Goal: Transaction & Acquisition: Purchase product/service

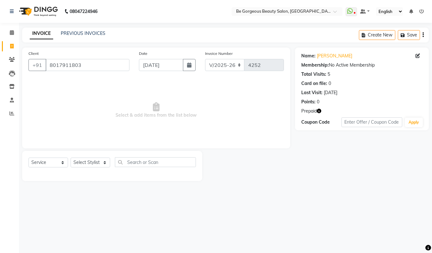
select select "5405"
select select "service"
click at [320, 111] on icon "button" at bounding box center [319, 111] width 4 height 4
click at [103, 65] on input "8017911803" at bounding box center [88, 65] width 84 height 12
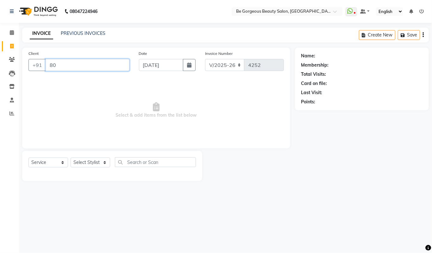
type input "8"
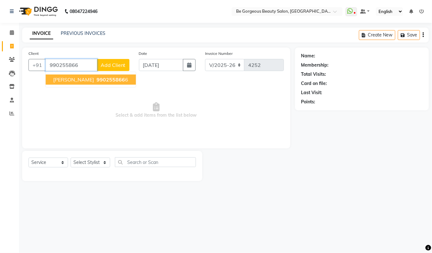
click at [104, 76] on ngb-highlight "990255866 6" at bounding box center [111, 79] width 33 height 6
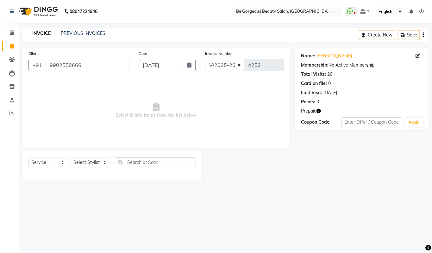
click at [319, 111] on icon "button" at bounding box center [319, 111] width 4 height 4
click at [89, 65] on input "9902558666" at bounding box center [88, 65] width 84 height 12
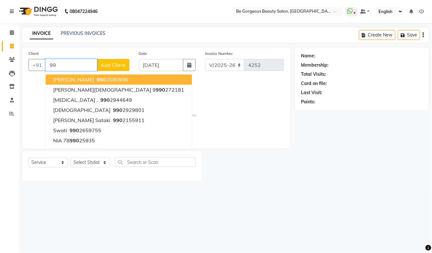
type input "9"
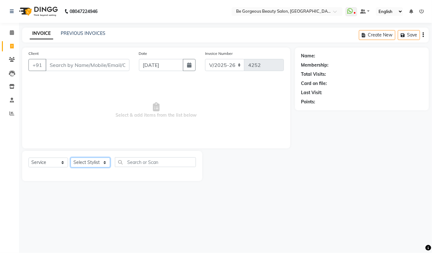
click at [95, 161] on select "Select Stylist [PERSON_NAME] [PERSON_NAME] Manager Munu [PERSON_NAME] Rehbar [P…" at bounding box center [91, 162] width 40 height 10
select select "90706"
click at [71, 157] on select "Select Stylist [PERSON_NAME] [PERSON_NAME] Manager Munu [PERSON_NAME] Rehbar [P…" at bounding box center [91, 162] width 40 height 10
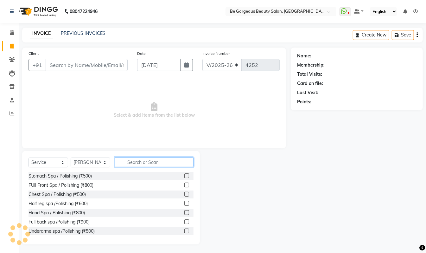
click at [135, 160] on input "text" at bounding box center [154, 162] width 78 height 10
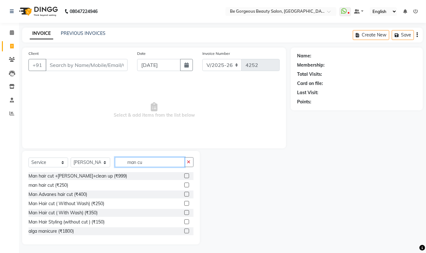
type input "man cu"
click at [184, 185] on label at bounding box center [186, 184] width 5 height 5
click at [184, 185] on input "checkbox" at bounding box center [186, 185] width 4 height 4
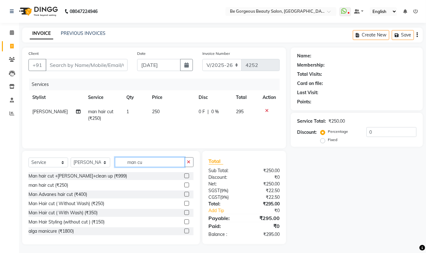
checkbox input "false"
click at [146, 160] on input "man cu" at bounding box center [150, 162] width 70 height 10
type input "m"
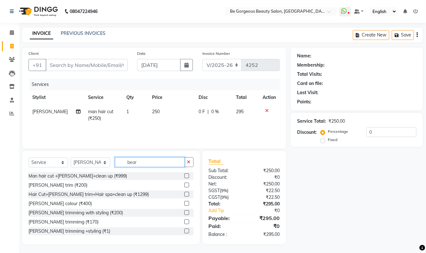
type input "bear"
click at [184, 184] on label at bounding box center [186, 184] width 5 height 5
click at [184, 184] on input "checkbox" at bounding box center [186, 185] width 4 height 4
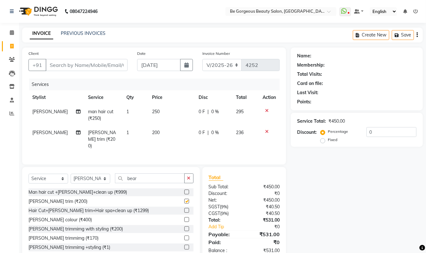
checkbox input "false"
click at [59, 64] on input "Client" at bounding box center [87, 65] width 82 height 12
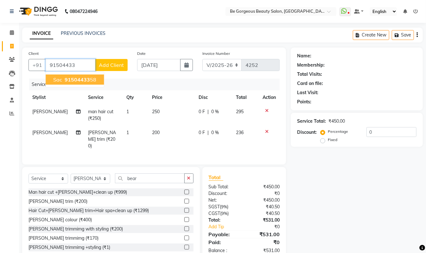
click at [87, 78] on span "91504433" at bounding box center [77, 79] width 25 height 6
type input "9150443358"
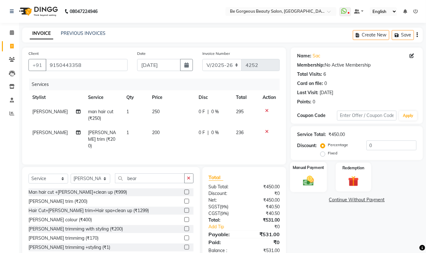
drag, startPoint x: 306, startPoint y: 178, endPoint x: 303, endPoint y: 180, distance: 3.6
click at [306, 178] on img at bounding box center [308, 180] width 18 height 13
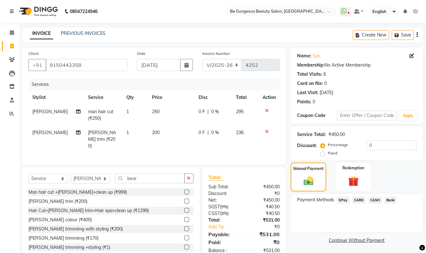
click at [342, 199] on span "GPay" at bounding box center [342, 199] width 13 height 7
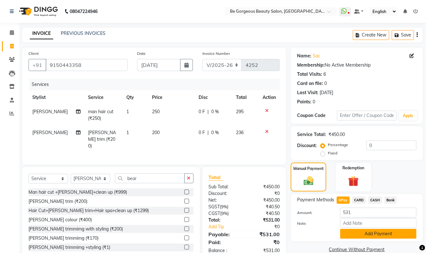
click at [388, 232] on button "Add Payment" at bounding box center [378, 233] width 76 height 10
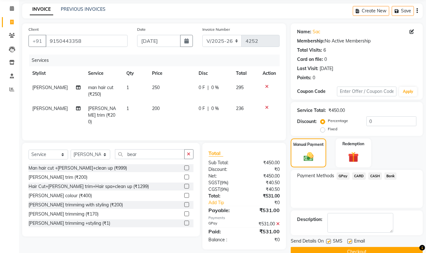
scroll to position [28, 0]
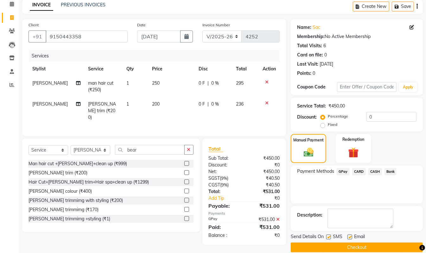
click at [393, 247] on button "Checkout" at bounding box center [356, 247] width 132 height 10
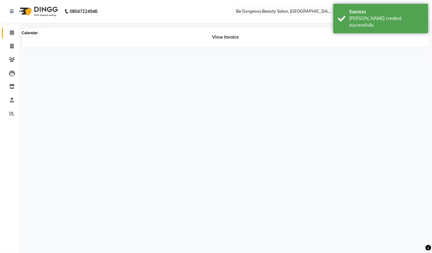
click at [11, 32] on icon at bounding box center [12, 32] width 4 height 5
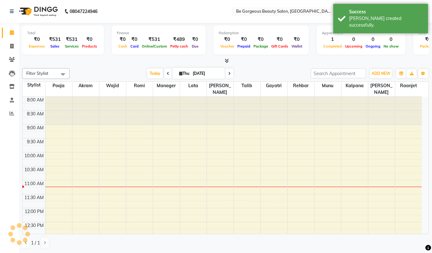
scroll to position [85, 0]
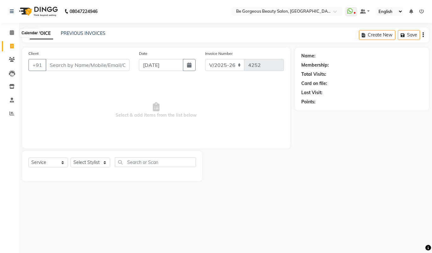
select select "5405"
select select "service"
click at [12, 32] on icon at bounding box center [12, 32] width 4 height 5
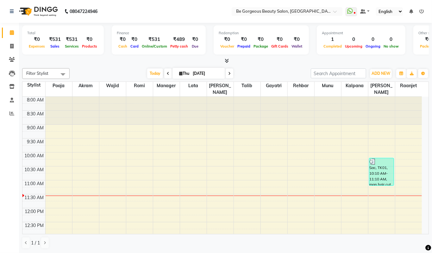
click at [225, 62] on icon at bounding box center [227, 60] width 4 height 5
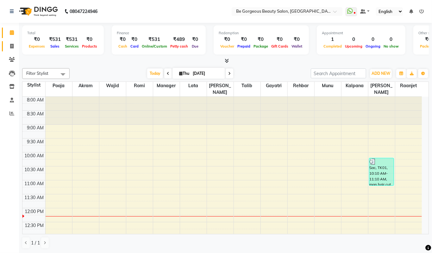
scroll to position [85, 0]
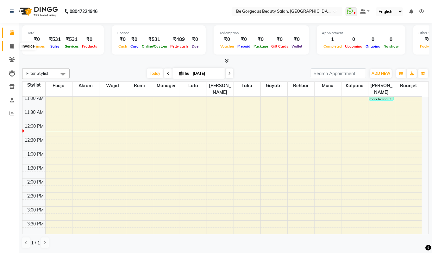
click at [10, 46] on icon at bounding box center [11, 46] width 3 height 5
select select "service"
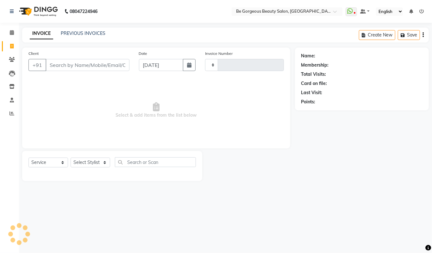
type input "4253"
select select "5405"
click at [79, 163] on select "Select Stylist [PERSON_NAME] [PERSON_NAME] Manager Munu [PERSON_NAME] Rehbar [P…" at bounding box center [91, 162] width 40 height 10
select select "90707"
click at [71, 157] on select "Select Stylist [PERSON_NAME] [PERSON_NAME] Manager Munu [PERSON_NAME] Rehbar [P…" at bounding box center [91, 162] width 40 height 10
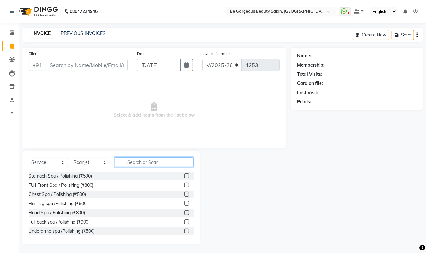
click at [130, 163] on input "text" at bounding box center [154, 162] width 78 height 10
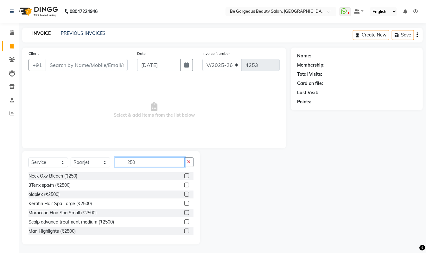
type input "250"
click at [193, 199] on div "Neck Oxy Bleach (₹250) 3Tenx spa/m (₹2500) olaplex (₹2500) Keratin Hair Spa Lar…" at bounding box center [110, 203] width 165 height 63
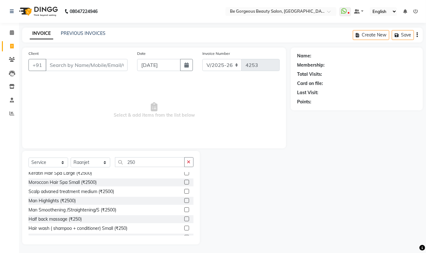
scroll to position [55, 0]
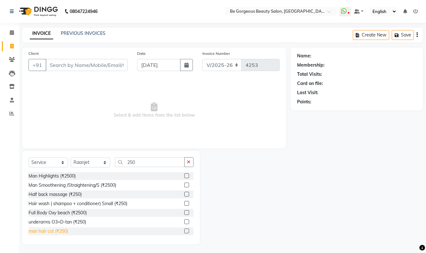
click at [53, 230] on div "man hair cut (₹250)" at bounding box center [48, 231] width 40 height 7
checkbox input "false"
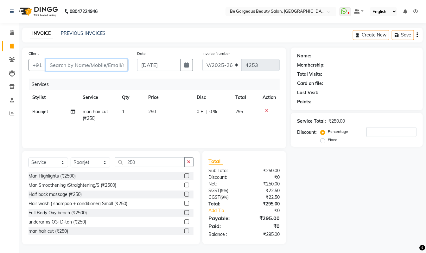
click at [91, 65] on input "Client" at bounding box center [87, 65] width 82 height 12
type input "9"
type input "0"
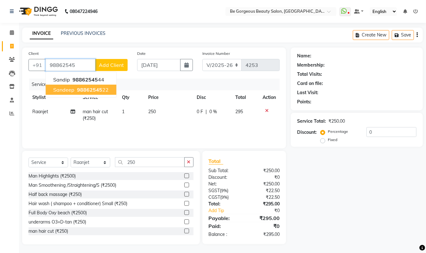
click at [101, 91] on ngb-highlight "98862545 22" at bounding box center [92, 89] width 33 height 6
type input "9886254522"
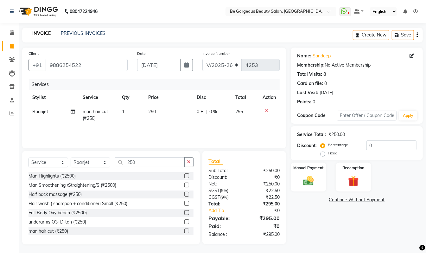
click at [39, 114] on span "Raanjet" at bounding box center [40, 112] width 16 height 6
select select "90707"
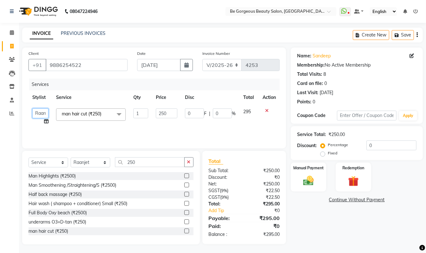
click at [43, 112] on select "[PERSON_NAME] [PERSON_NAME] Manager Munu [PERSON_NAME] Rehbar [PERSON_NAME] [PE…" at bounding box center [40, 113] width 16 height 10
select select "90706"
click at [310, 182] on img at bounding box center [308, 180] width 18 height 13
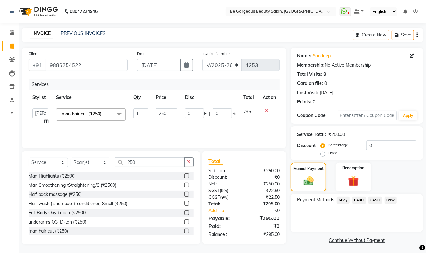
click at [342, 200] on span "GPay" at bounding box center [342, 199] width 13 height 7
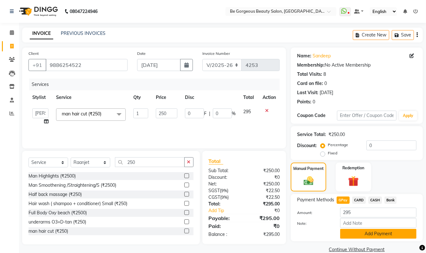
click at [348, 231] on button "Add Payment" at bounding box center [378, 233] width 76 height 10
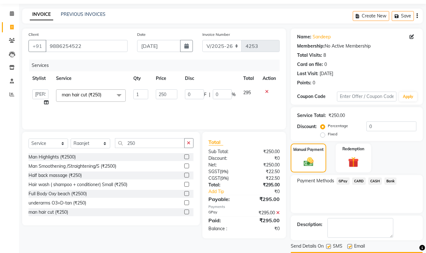
scroll to position [37, 0]
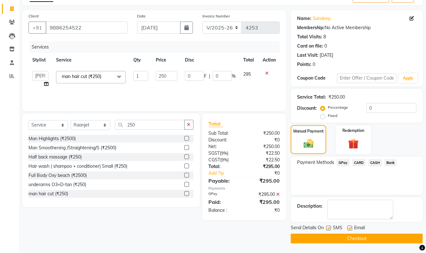
click at [401, 240] on button "Checkout" at bounding box center [356, 238] width 132 height 10
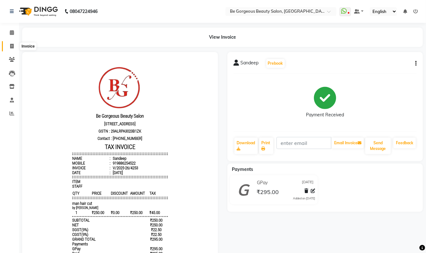
click at [9, 47] on span at bounding box center [11, 46] width 11 height 7
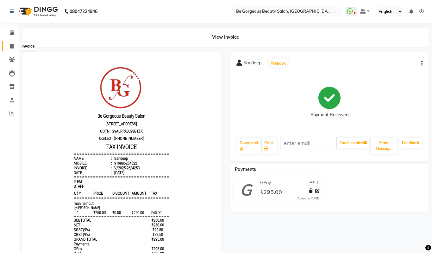
select select "5405"
select select "service"
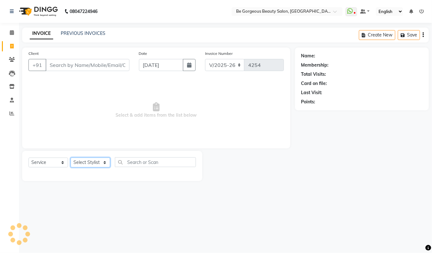
click at [82, 166] on select "Select Stylist" at bounding box center [91, 162] width 40 height 10
select select "90706"
click at [71, 157] on select "Select Stylist [PERSON_NAME] [PERSON_NAME] Manager Munu [PERSON_NAME] Rehbar [P…" at bounding box center [91, 162] width 40 height 10
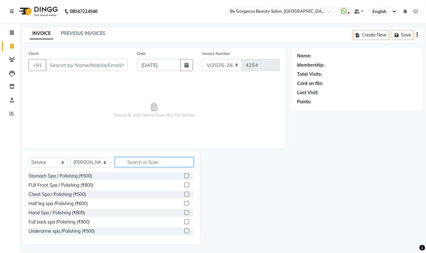
click at [137, 164] on input "text" at bounding box center [154, 162] width 78 height 10
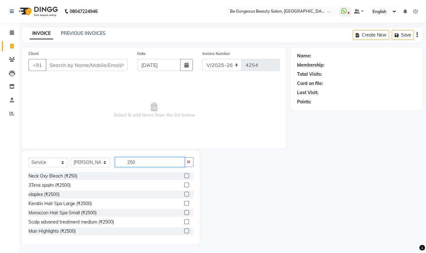
type input "250"
click at [194, 201] on div "Select Service Product Membership Package Voucher Prepaid Gift Card Select Styl…" at bounding box center [111, 197] width 178 height 93
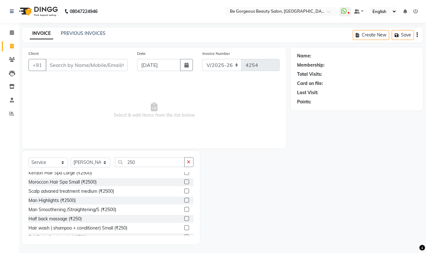
scroll to position [55, 0]
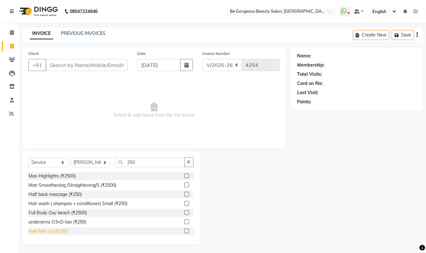
click at [47, 232] on div "man hair cut (₹250)" at bounding box center [48, 231] width 40 height 7
checkbox input "false"
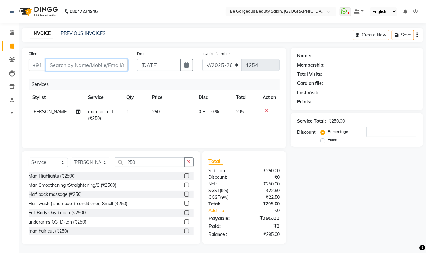
click at [94, 67] on input "Client" at bounding box center [87, 65] width 82 height 12
click at [188, 165] on button "button" at bounding box center [188, 162] width 9 height 10
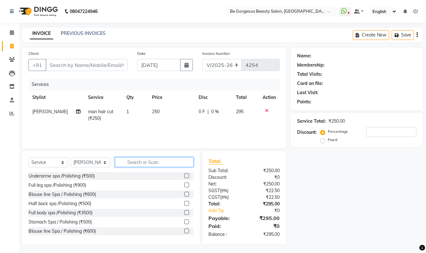
click at [185, 163] on input "text" at bounding box center [154, 162] width 78 height 10
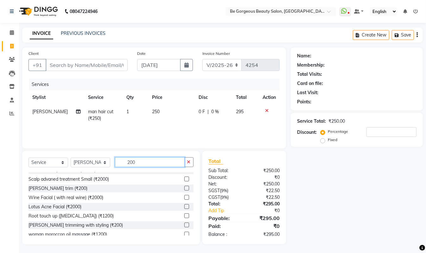
scroll to position [58, 0]
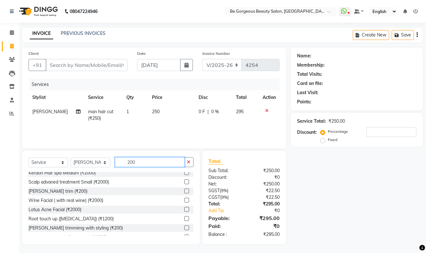
type input "200"
click at [184, 190] on label at bounding box center [186, 190] width 5 height 5
click at [184, 190] on input "checkbox" at bounding box center [186, 191] width 4 height 4
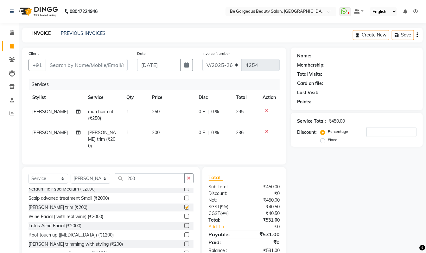
checkbox input "false"
click at [119, 64] on input "Client" at bounding box center [87, 65] width 82 height 12
type input "9"
type input "0"
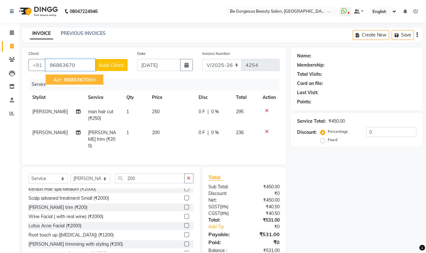
click at [91, 78] on ngb-highlight "96863670 69" at bounding box center [79, 79] width 33 height 6
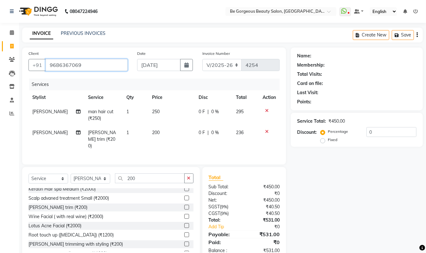
type input "9686367069"
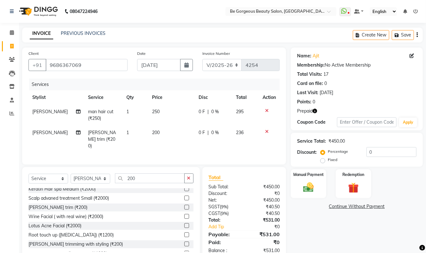
click at [314, 110] on icon "button" at bounding box center [314, 111] width 4 height 4
click at [353, 191] on img at bounding box center [353, 188] width 18 height 14
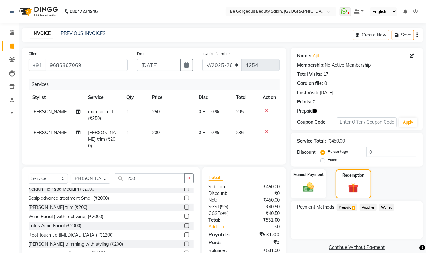
click at [354, 207] on span "1" at bounding box center [353, 208] width 3 height 4
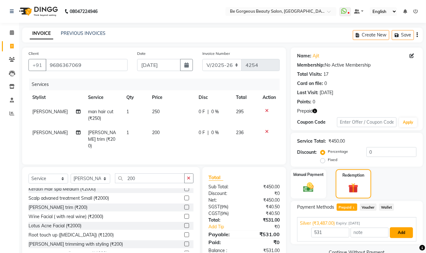
click at [398, 233] on button "Add" at bounding box center [401, 232] width 23 height 11
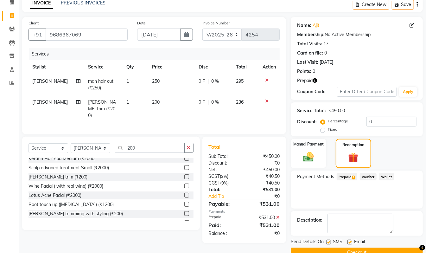
scroll to position [32, 0]
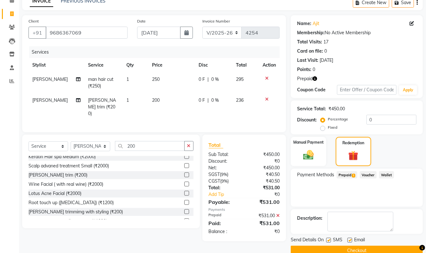
click at [404, 246] on button "Checkout" at bounding box center [356, 250] width 132 height 10
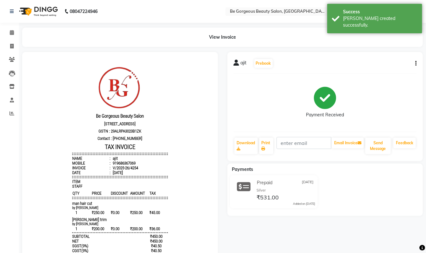
scroll to position [83, 0]
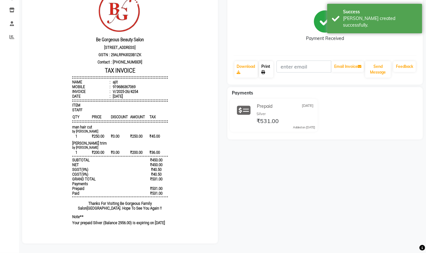
click at [260, 63] on link "Print" at bounding box center [266, 69] width 15 height 16
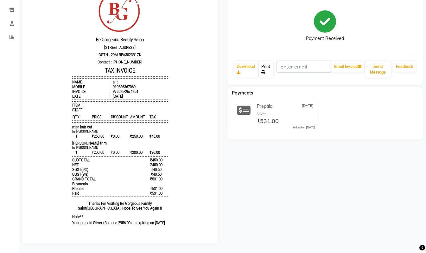
scroll to position [0, 0]
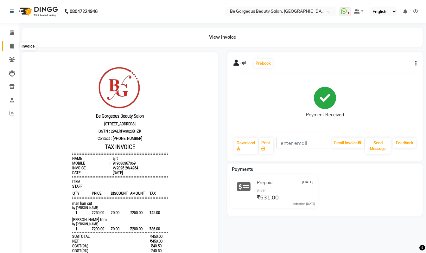
click at [13, 47] on icon at bounding box center [11, 46] width 3 height 5
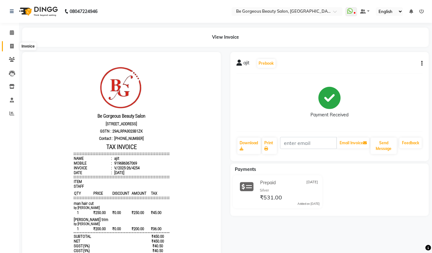
select select "5405"
select select "service"
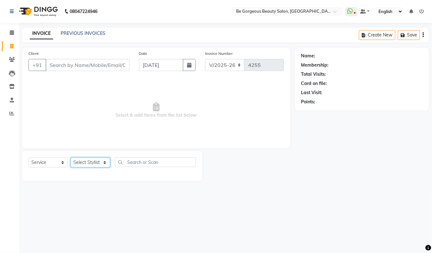
click at [88, 161] on select "Select Stylist [PERSON_NAME] [PERSON_NAME] Manager Munu [PERSON_NAME] Rehbar [P…" at bounding box center [91, 162] width 40 height 10
select select "36200"
click at [71, 157] on select "Select Stylist [PERSON_NAME] [PERSON_NAME] Manager Munu [PERSON_NAME] Rehbar [P…" at bounding box center [91, 162] width 40 height 10
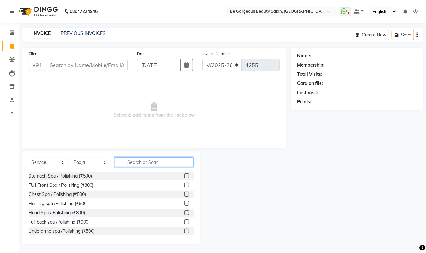
click at [132, 165] on input "text" at bounding box center [154, 162] width 78 height 10
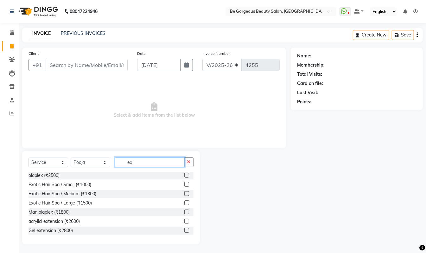
type input "ex"
click at [184, 184] on label at bounding box center [186, 184] width 5 height 5
click at [184, 184] on input "checkbox" at bounding box center [186, 184] width 4 height 4
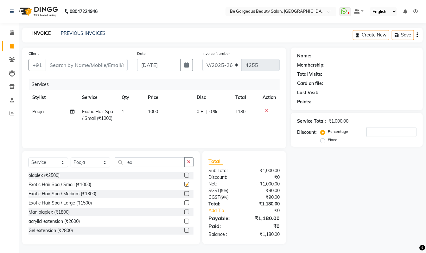
checkbox input "false"
click at [95, 161] on select "Select Stylist [PERSON_NAME] [PERSON_NAME] Manager Munu [PERSON_NAME] Rehbar [P…" at bounding box center [91, 162] width 40 height 10
select select "90706"
click at [71, 157] on select "Select Stylist [PERSON_NAME] [PERSON_NAME] Manager Munu [PERSON_NAME] Rehbar [P…" at bounding box center [91, 162] width 40 height 10
click at [187, 161] on icon "button" at bounding box center [188, 161] width 3 height 4
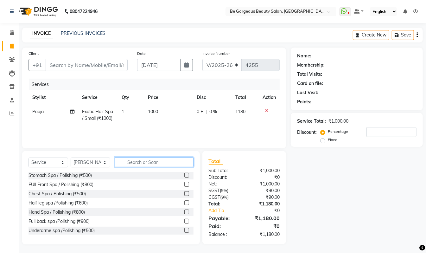
click at [151, 159] on input "text" at bounding box center [154, 162] width 78 height 10
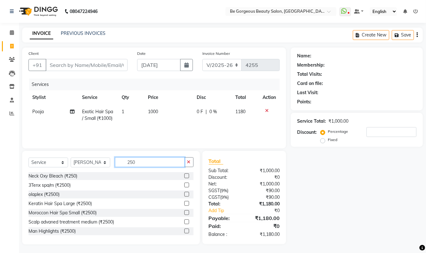
scroll to position [101, 0]
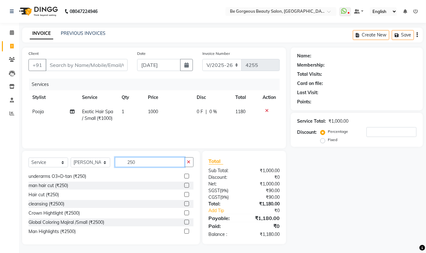
type input "250"
click at [184, 185] on label at bounding box center [186, 185] width 5 height 5
click at [184, 185] on input "checkbox" at bounding box center [186, 185] width 4 height 4
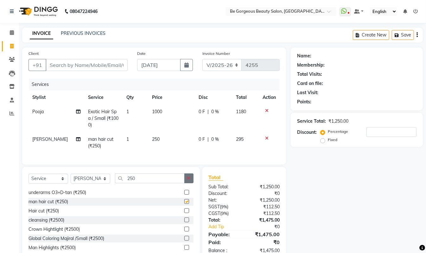
checkbox input "false"
click at [190, 180] on button "button" at bounding box center [188, 178] width 9 height 10
click at [181, 178] on input "text" at bounding box center [150, 178] width 70 height 10
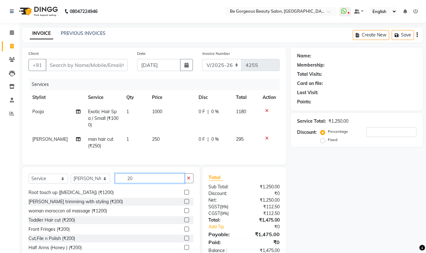
scroll to position [37, 0]
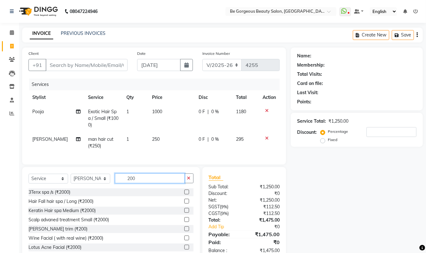
type input "200"
click at [184, 227] on label at bounding box center [186, 228] width 5 height 5
click at [184, 227] on input "checkbox" at bounding box center [186, 229] width 4 height 4
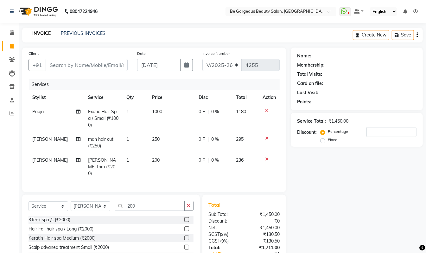
checkbox input "false"
click at [265, 109] on icon at bounding box center [266, 110] width 3 height 4
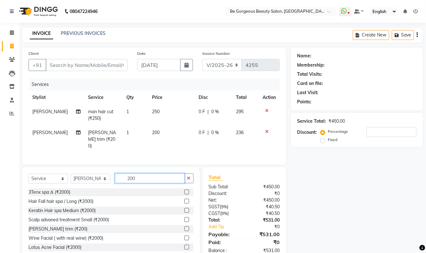
click at [142, 177] on input "200" at bounding box center [150, 178] width 70 height 10
type input "2"
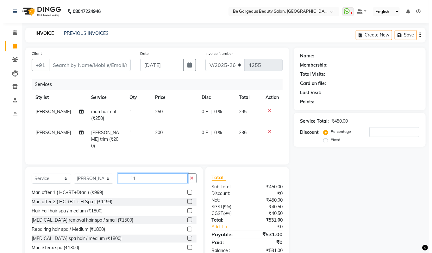
scroll to position [0, 0]
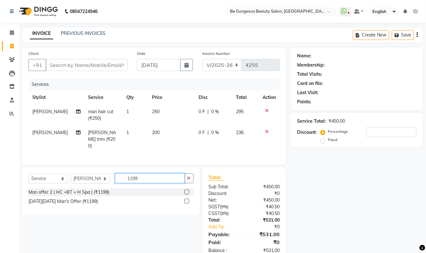
type input "1199"
click at [186, 190] on label at bounding box center [186, 191] width 5 height 5
click at [186, 190] on input "checkbox" at bounding box center [186, 192] width 4 height 4
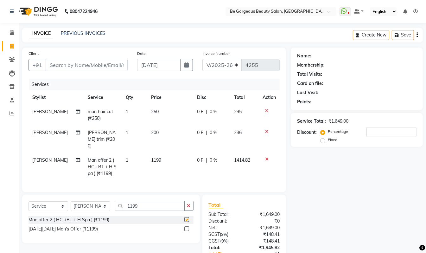
checkbox input "false"
click at [266, 111] on icon at bounding box center [266, 110] width 3 height 4
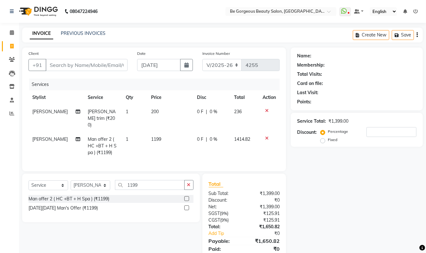
click at [266, 111] on icon at bounding box center [266, 110] width 3 height 4
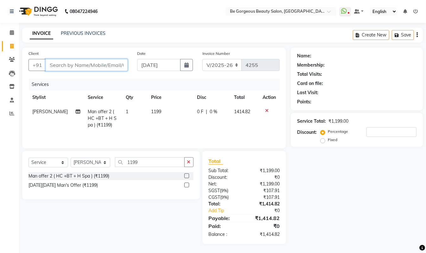
click at [58, 64] on input "Client" at bounding box center [87, 65] width 82 height 12
type input "9"
type input "0"
type input "9599940071"
click at [108, 66] on span "Add Client" at bounding box center [111, 65] width 25 height 6
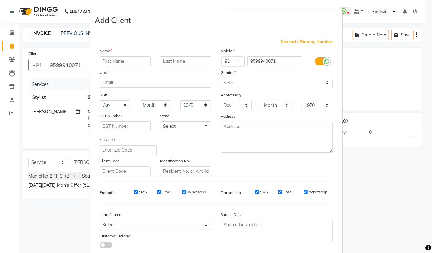
click at [121, 61] on input "text" at bounding box center [125, 61] width 51 height 10
type input "[PERSON_NAME]"
click at [234, 84] on select "Select [DEMOGRAPHIC_DATA] [DEMOGRAPHIC_DATA] Other Prefer Not To Say" at bounding box center [277, 83] width 112 height 10
select select "[DEMOGRAPHIC_DATA]"
click at [221, 78] on select "Select [DEMOGRAPHIC_DATA] [DEMOGRAPHIC_DATA] Other Prefer Not To Say" at bounding box center [277, 83] width 112 height 10
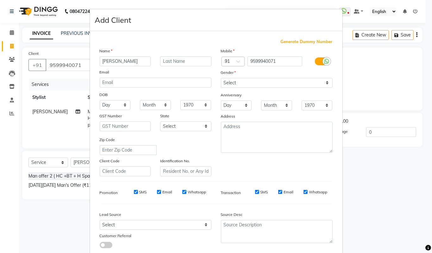
drag, startPoint x: 420, startPoint y: 187, endPoint x: 415, endPoint y: 213, distance: 27.1
click at [415, 213] on ngb-modal-window "Add Client Generate Dummy Number Name [PERSON_NAME] Email DOB Day 01 02 03 04 0…" at bounding box center [216, 126] width 432 height 253
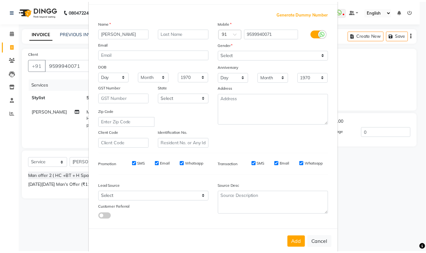
scroll to position [32, 0]
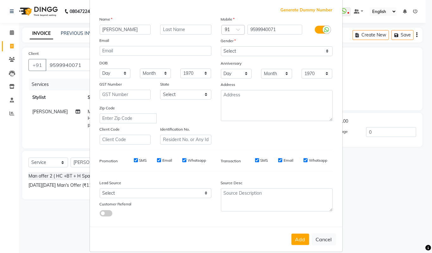
click at [294, 235] on button "Add" at bounding box center [300, 238] width 18 height 11
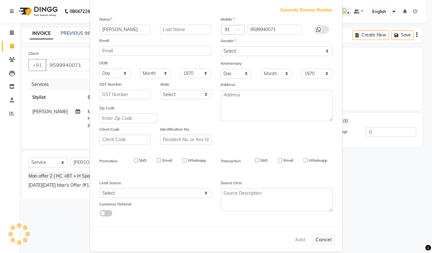
select select
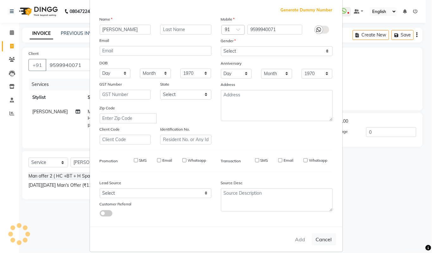
select select
checkbox input "false"
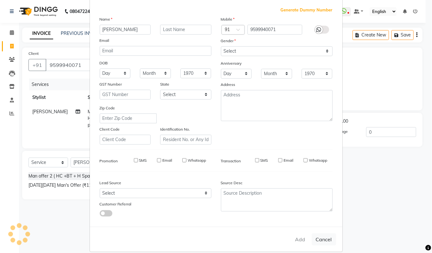
checkbox input "false"
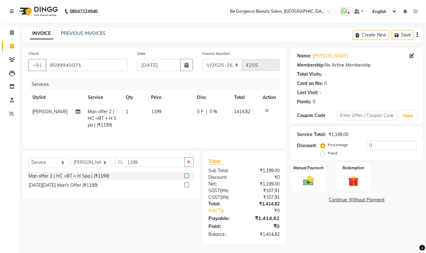
click at [266, 109] on icon at bounding box center [266, 110] width 3 height 4
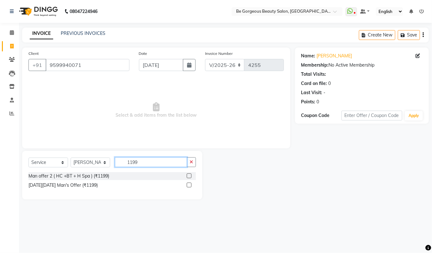
click at [156, 161] on input "1199" at bounding box center [151, 162] width 72 height 10
type input "1"
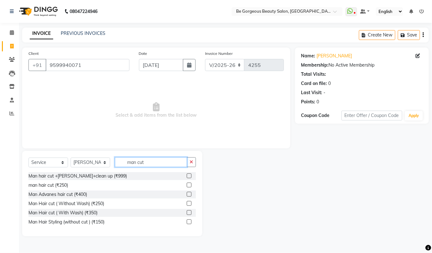
type input "man cut"
click at [188, 184] on label at bounding box center [189, 184] width 5 height 5
click at [188, 184] on input "checkbox" at bounding box center [189, 185] width 4 height 4
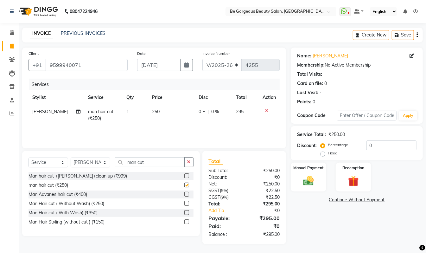
checkbox input "false"
click at [156, 164] on input "man cut" at bounding box center [150, 162] width 70 height 10
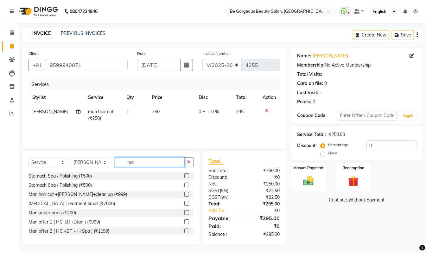
type input "m"
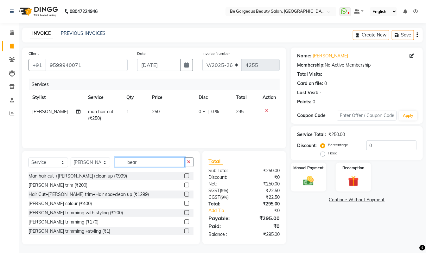
type input "bear"
click at [184, 184] on label at bounding box center [186, 184] width 5 height 5
click at [184, 184] on input "checkbox" at bounding box center [186, 185] width 4 height 4
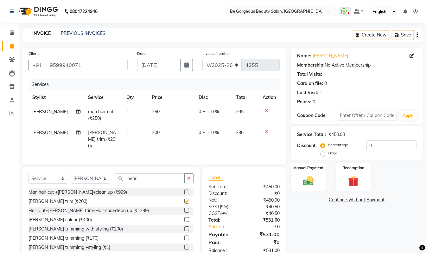
checkbox input "false"
click at [146, 179] on input "bear" at bounding box center [150, 178] width 70 height 10
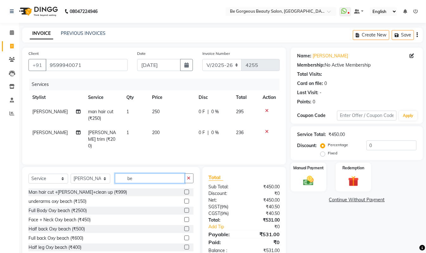
type input "b"
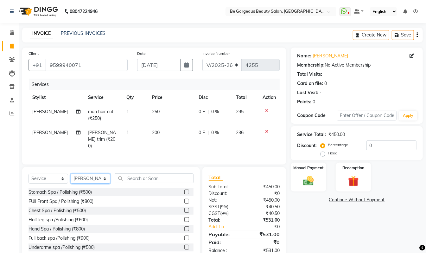
click at [80, 178] on select "Select Stylist [PERSON_NAME] [PERSON_NAME] Manager Munu [PERSON_NAME] Rehbar [P…" at bounding box center [91, 178] width 40 height 10
select select "36200"
click at [71, 173] on select "Select Stylist [PERSON_NAME] [PERSON_NAME] Manager Munu [PERSON_NAME] Rehbar [P…" at bounding box center [91, 178] width 40 height 10
click at [135, 180] on input "text" at bounding box center [154, 178] width 78 height 10
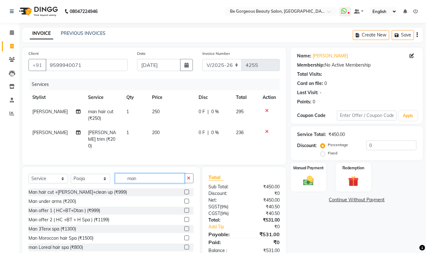
type input "man"
click at [184, 246] on label at bounding box center [186, 246] width 5 height 5
click at [184, 246] on input "checkbox" at bounding box center [186, 247] width 4 height 4
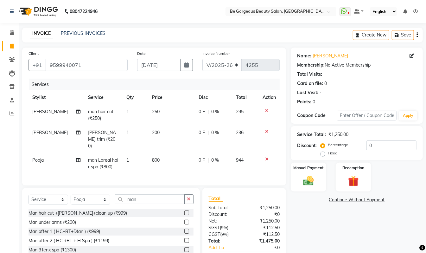
checkbox input "false"
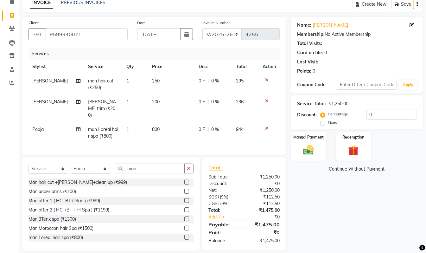
scroll to position [37, 0]
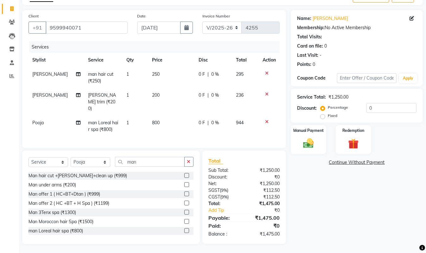
click at [327, 118] on label "Fixed" at bounding box center [331, 116] width 9 height 6
click at [322, 118] on input "Fixed" at bounding box center [323, 115] width 4 height 4
radio input "true"
click at [372, 108] on input "0" at bounding box center [391, 108] width 50 height 10
type input "60"
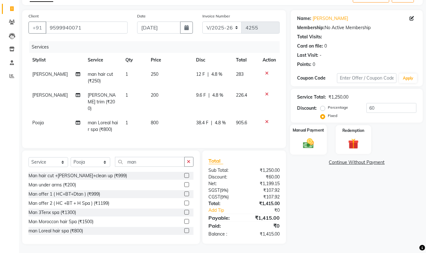
click at [310, 137] on img at bounding box center [308, 143] width 18 height 13
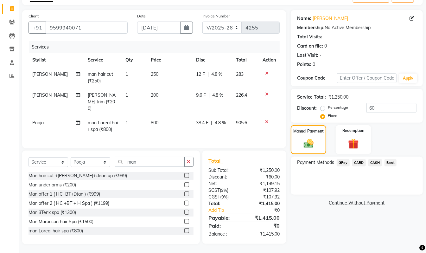
click at [341, 162] on span "GPay" at bounding box center [342, 162] width 13 height 7
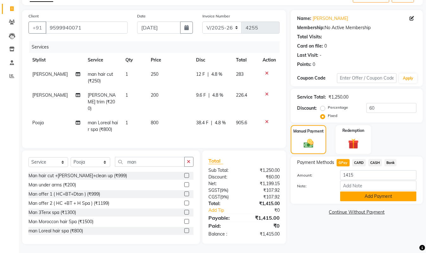
click at [382, 194] on button "Add Payment" at bounding box center [378, 196] width 76 height 10
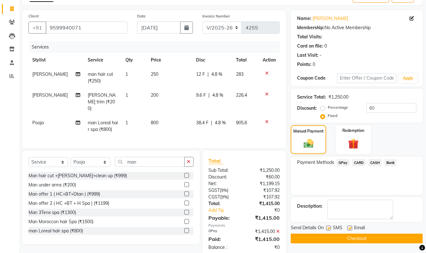
scroll to position [51, 0]
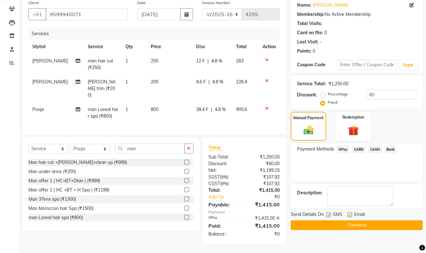
click at [378, 224] on button "Checkout" at bounding box center [356, 225] width 132 height 10
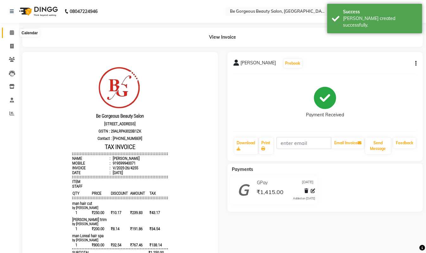
click at [13, 33] on icon at bounding box center [12, 32] width 4 height 5
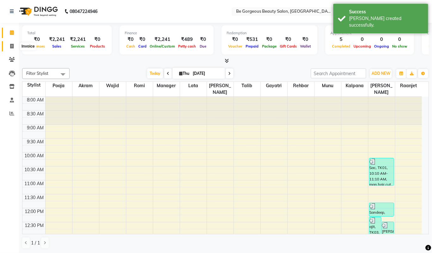
click at [12, 46] on icon at bounding box center [11, 46] width 3 height 5
select select "service"
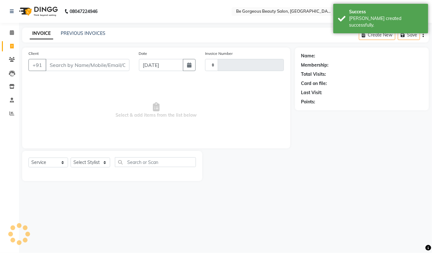
type input "4256"
select select "5405"
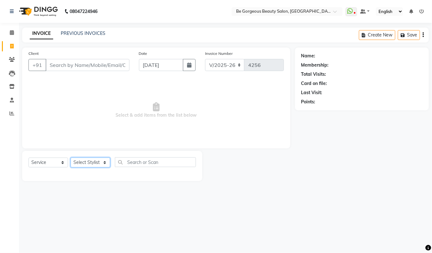
click at [100, 159] on select "Select Stylist [PERSON_NAME] [PERSON_NAME] Manager Munu [PERSON_NAME] Rehbar [P…" at bounding box center [91, 162] width 40 height 10
select select "36211"
click at [71, 157] on select "Select Stylist [PERSON_NAME] [PERSON_NAME] Manager Munu [PERSON_NAME] Rehbar [P…" at bounding box center [91, 162] width 40 height 10
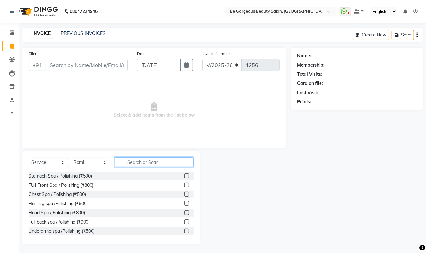
click at [138, 161] on input "text" at bounding box center [154, 162] width 78 height 10
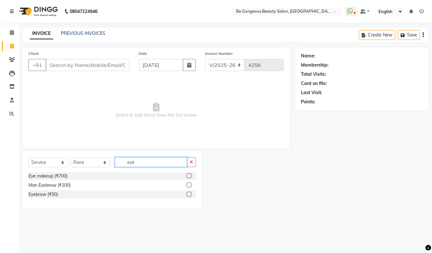
type input "eye"
click at [190, 194] on label at bounding box center [189, 193] width 5 height 5
click at [190, 194] on input "checkbox" at bounding box center [189, 194] width 4 height 4
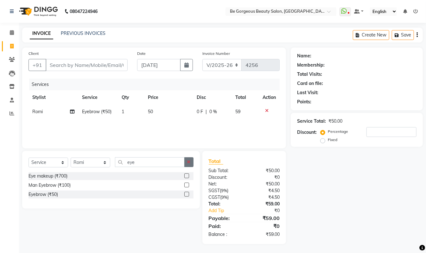
checkbox input "false"
click at [186, 163] on button "button" at bounding box center [188, 162] width 9 height 10
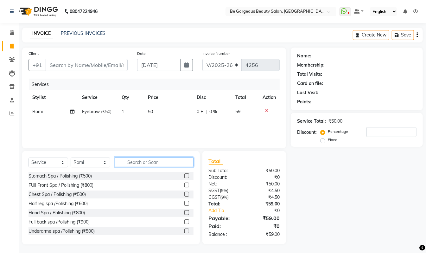
click at [175, 160] on input "text" at bounding box center [154, 162] width 78 height 10
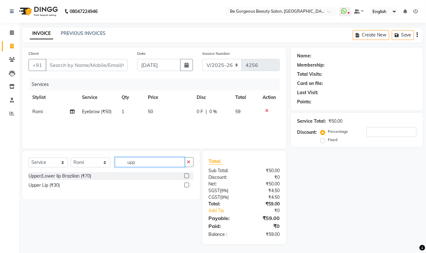
type input "upp"
click at [185, 185] on label at bounding box center [186, 184] width 5 height 5
click at [185, 185] on input "checkbox" at bounding box center [186, 185] width 4 height 4
checkbox input "false"
click at [68, 73] on div "Client +91" at bounding box center [78, 63] width 109 height 26
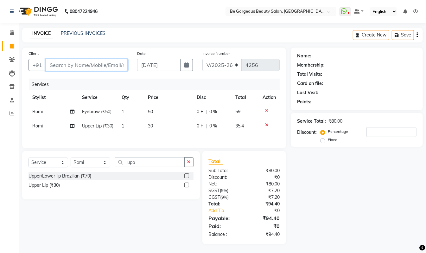
click at [70, 69] on input "Client" at bounding box center [87, 65] width 82 height 12
type input "9"
type input "0"
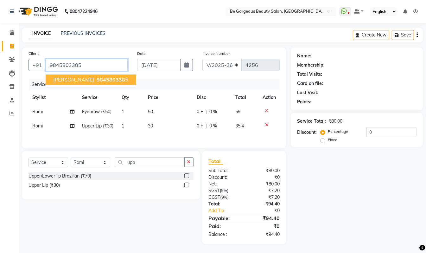
type input "9845803385"
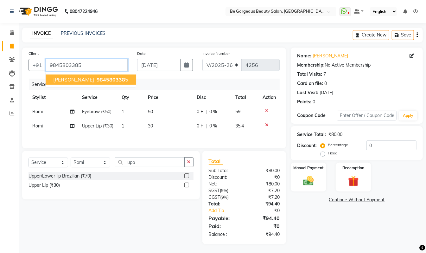
click at [72, 70] on input "9845803385" at bounding box center [87, 65] width 82 height 12
click at [73, 77] on span "[PERSON_NAME]" at bounding box center [73, 79] width 41 height 6
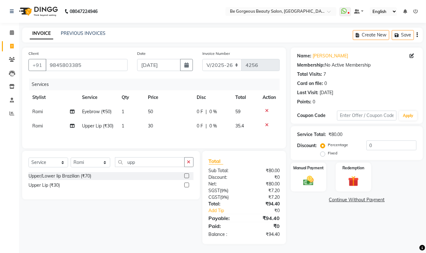
scroll to position [3, 0]
click at [314, 181] on img at bounding box center [308, 179] width 18 height 13
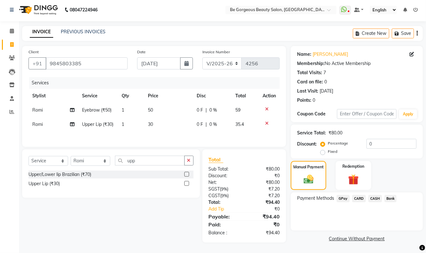
click at [340, 197] on span "GPay" at bounding box center [342, 198] width 13 height 7
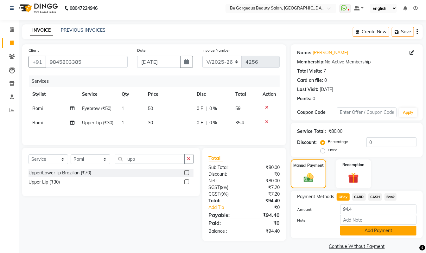
click at [393, 231] on button "Add Payment" at bounding box center [378, 230] width 76 height 10
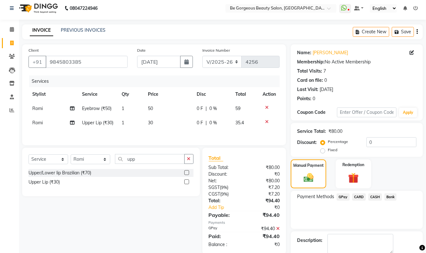
scroll to position [37, 0]
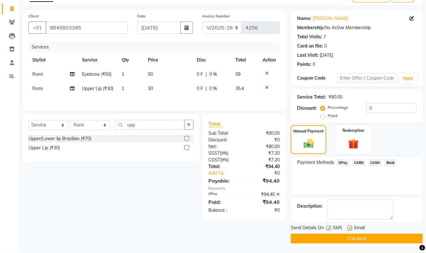
click at [408, 239] on button "Checkout" at bounding box center [356, 238] width 132 height 10
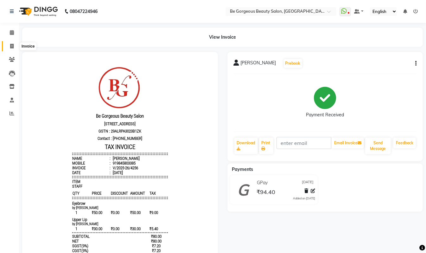
click at [12, 45] on icon at bounding box center [11, 46] width 3 height 5
select select "service"
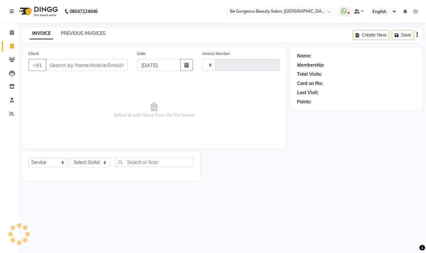
type input "4257"
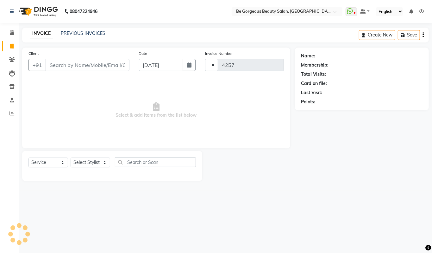
select select "5405"
drag, startPoint x: 81, startPoint y: 162, endPoint x: 80, endPoint y: 158, distance: 4.0
click at [81, 161] on select "Select Stylist" at bounding box center [91, 162] width 40 height 10
select select "90705"
click at [71, 157] on select "Select Stylist [PERSON_NAME] [PERSON_NAME] Manager Munu [PERSON_NAME] Rehbar [P…" at bounding box center [91, 162] width 40 height 10
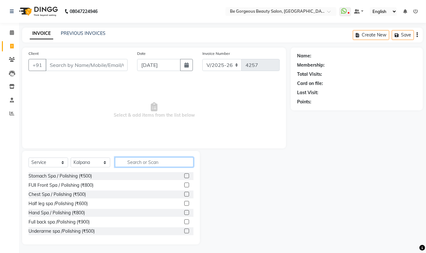
click at [139, 162] on input "text" at bounding box center [154, 162] width 78 height 10
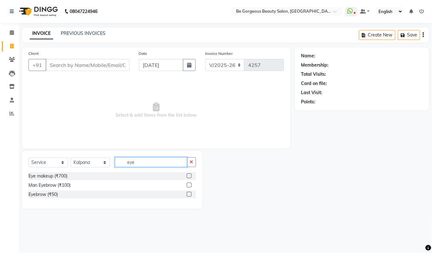
type input "eye"
click at [191, 184] on label at bounding box center [189, 184] width 5 height 5
click at [191, 184] on input "checkbox" at bounding box center [189, 185] width 4 height 4
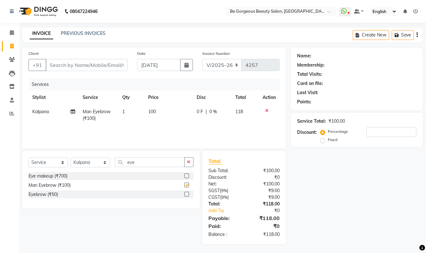
checkbox input "false"
click at [94, 162] on select "Select Stylist [PERSON_NAME] [PERSON_NAME] Manager Munu [PERSON_NAME] Rehbar [P…" at bounding box center [91, 162] width 40 height 10
click at [71, 157] on select "Select Stylist [PERSON_NAME] [PERSON_NAME] Manager Munu [PERSON_NAME] Rehbar [P…" at bounding box center [91, 162] width 40 height 10
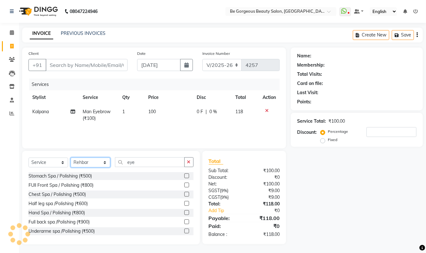
click at [91, 162] on select "Select Stylist [PERSON_NAME] [PERSON_NAME] Manager Munu [PERSON_NAME] Rehbar [P…" at bounding box center [91, 162] width 40 height 10
select select "90706"
click at [71, 157] on select "Select Stylist [PERSON_NAME] [PERSON_NAME] Manager Munu [PERSON_NAME] Rehbar [P…" at bounding box center [91, 162] width 40 height 10
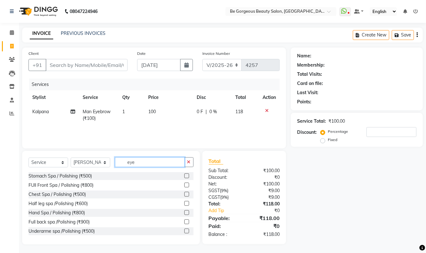
click at [143, 162] on input "eye" at bounding box center [150, 162] width 70 height 10
type input "e"
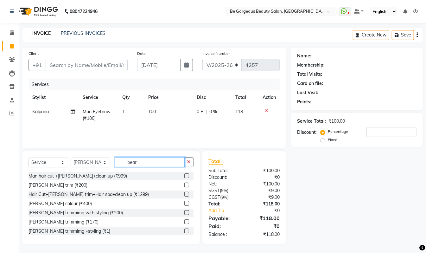
type input "bear"
click at [184, 184] on label at bounding box center [186, 184] width 5 height 5
click at [184, 184] on input "checkbox" at bounding box center [186, 185] width 4 height 4
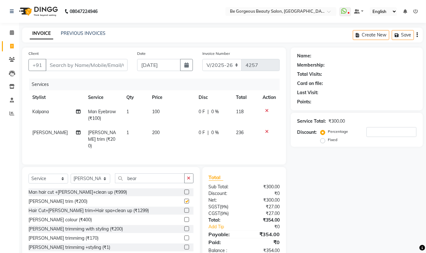
checkbox input "false"
click at [57, 65] on input "Client" at bounding box center [87, 65] width 82 height 12
type input "9"
type input "0"
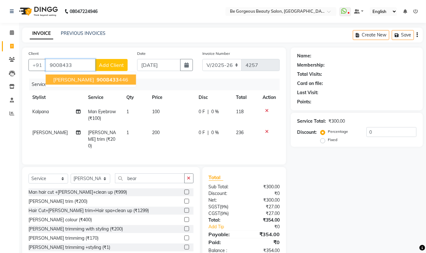
click at [128, 78] on ngb-highlight "9008433 446" at bounding box center [111, 79] width 33 height 6
type input "9008433446"
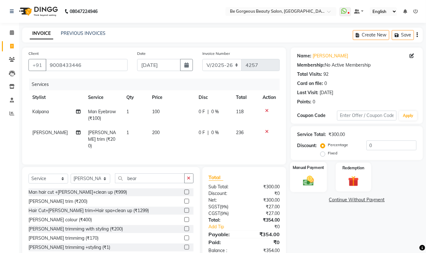
click at [316, 179] on img at bounding box center [308, 180] width 18 height 13
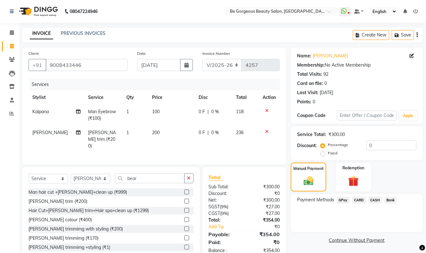
click at [340, 199] on span "GPay" at bounding box center [342, 199] width 13 height 7
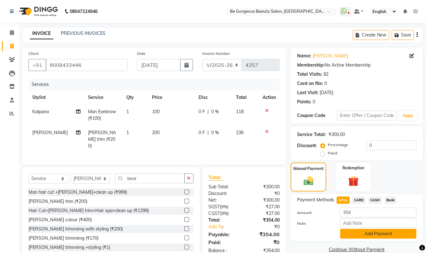
click at [385, 234] on button "Add Payment" at bounding box center [378, 233] width 76 height 10
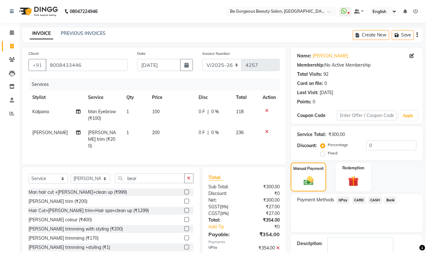
scroll to position [37, 0]
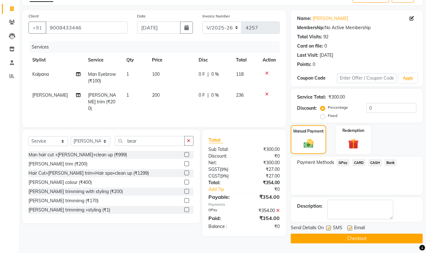
click at [409, 237] on button "Checkout" at bounding box center [356, 238] width 132 height 10
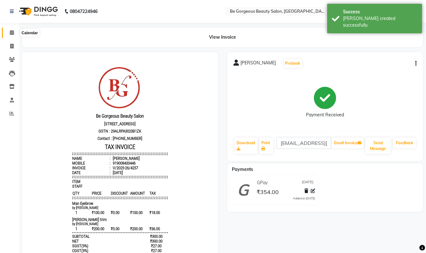
click at [14, 33] on span at bounding box center [11, 32] width 11 height 7
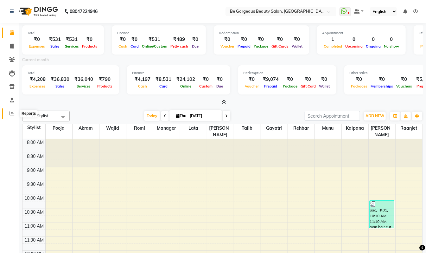
click at [16, 113] on span at bounding box center [11, 113] width 11 height 7
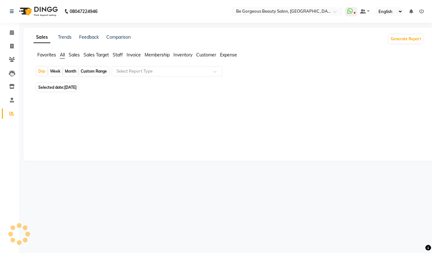
click at [119, 56] on span "Staff" at bounding box center [118, 55] width 10 height 6
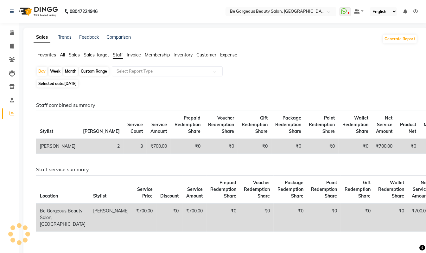
click at [73, 71] on div "Month" at bounding box center [70, 71] width 15 height 9
select select "9"
select select "2025"
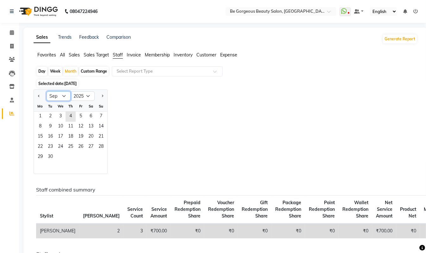
click at [59, 94] on select "Jan Feb Mar Apr May Jun Jul Aug Sep Oct Nov Dec" at bounding box center [59, 95] width 24 height 9
select select "8"
click at [47, 91] on select "Jan Feb Mar Apr May Jun Jul Aug Sep Oct Nov Dec" at bounding box center [59, 95] width 24 height 9
click at [98, 159] on span "31" at bounding box center [101, 157] width 10 height 10
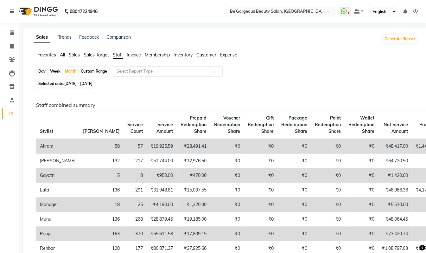
click at [125, 68] on input "text" at bounding box center [160, 71] width 91 height 6
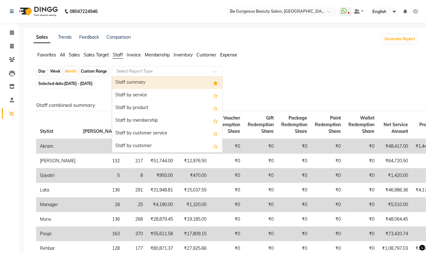
click at [137, 84] on div "Staff summary" at bounding box center [167, 82] width 110 height 13
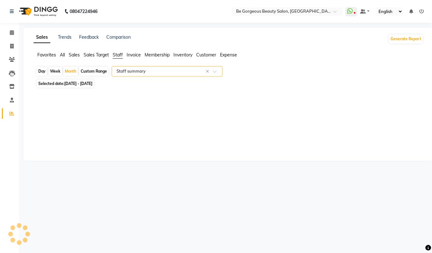
select select "csv"
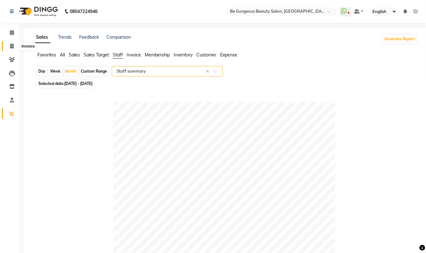
click at [16, 46] on span at bounding box center [11, 46] width 11 height 7
select select "service"
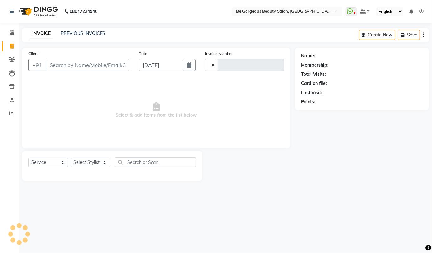
type input "4254"
select select "5405"
